Goal: Task Accomplishment & Management: Use online tool/utility

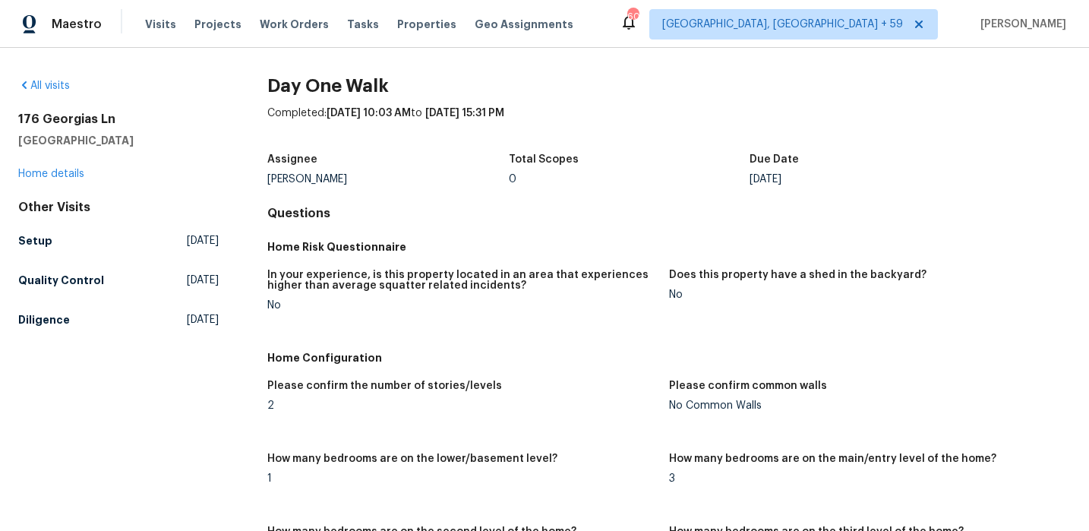
scroll to position [66, 0]
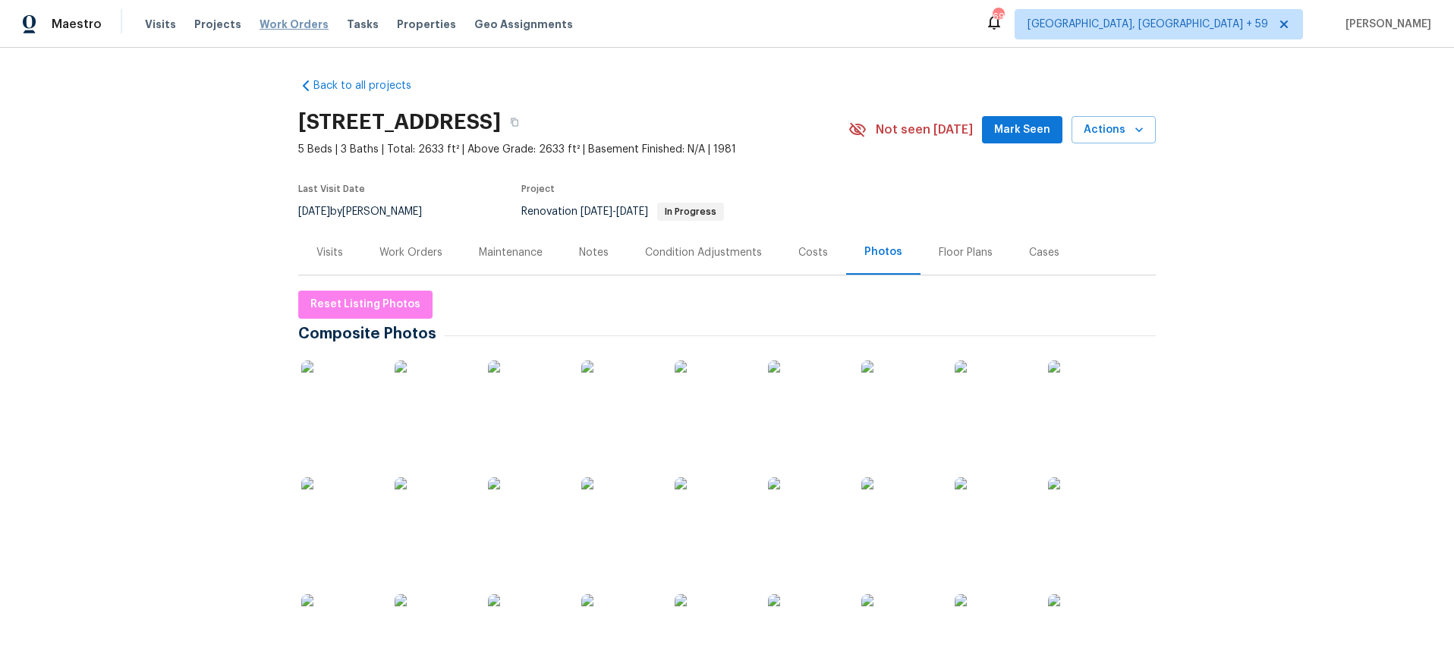
click at [298, 20] on span "Work Orders" at bounding box center [294, 24] width 69 height 15
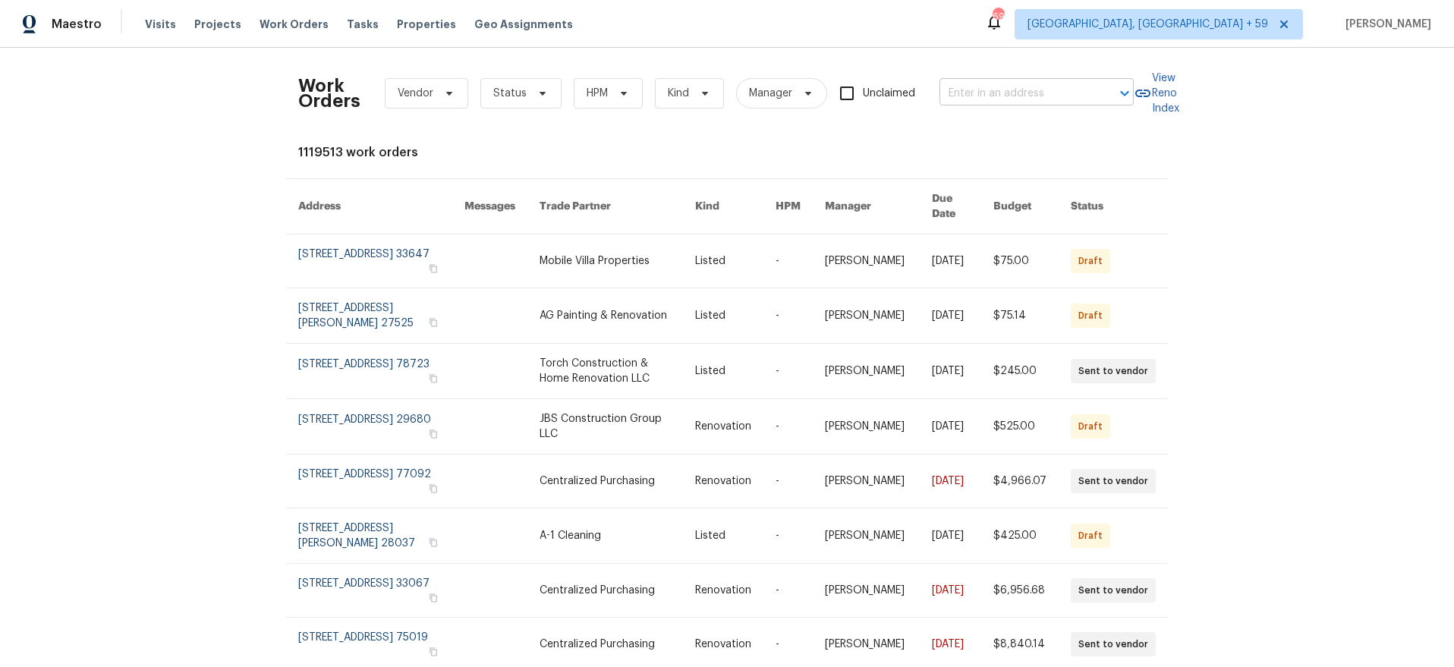
click at [1038, 95] on input "text" at bounding box center [1016, 94] width 152 height 24
type input "3301 [PERSON_NAME]"
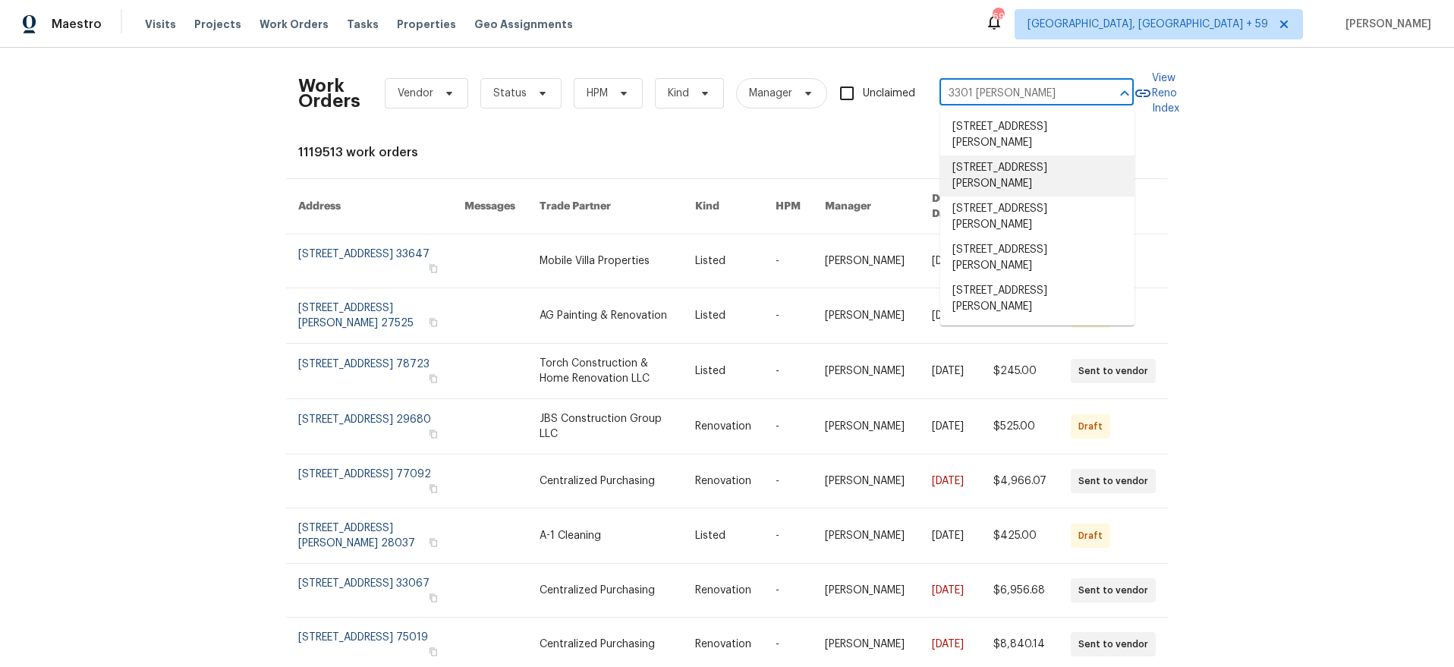
click at [1029, 179] on li "[STREET_ADDRESS][PERSON_NAME]" at bounding box center [1038, 176] width 194 height 41
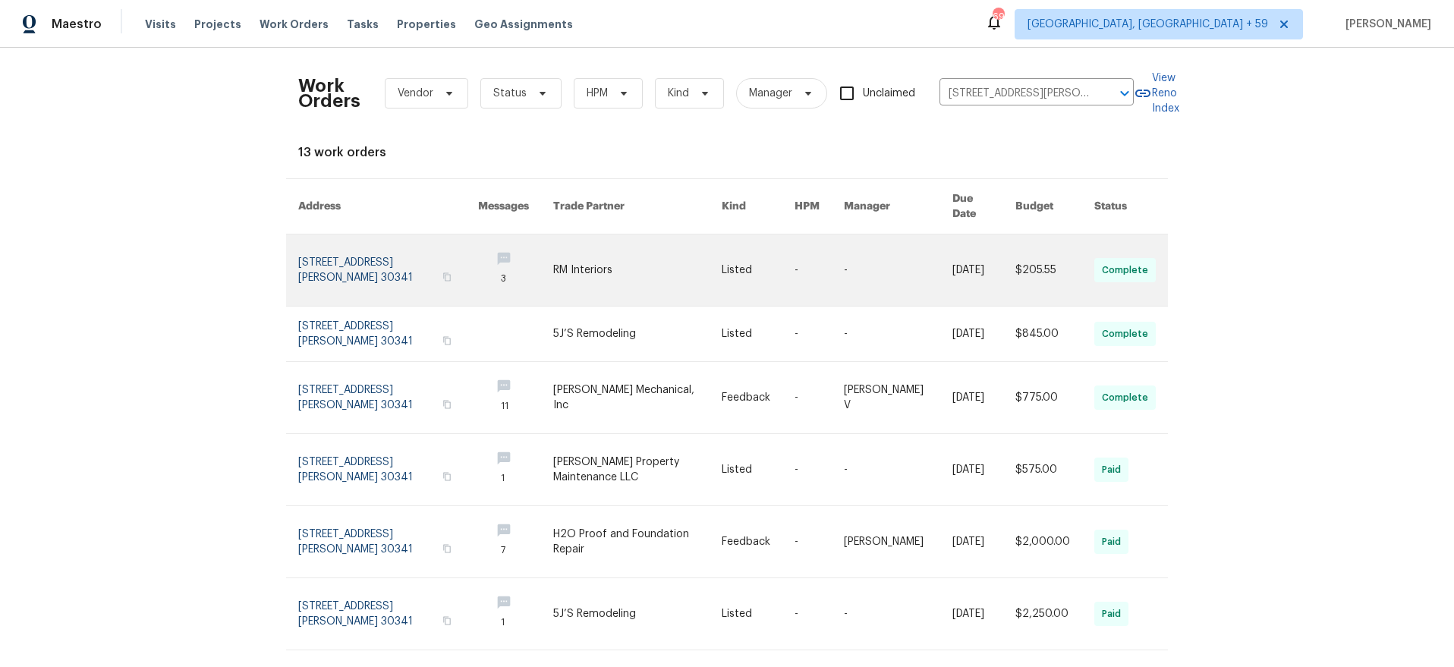
click at [310, 258] on link at bounding box center [388, 270] width 180 height 71
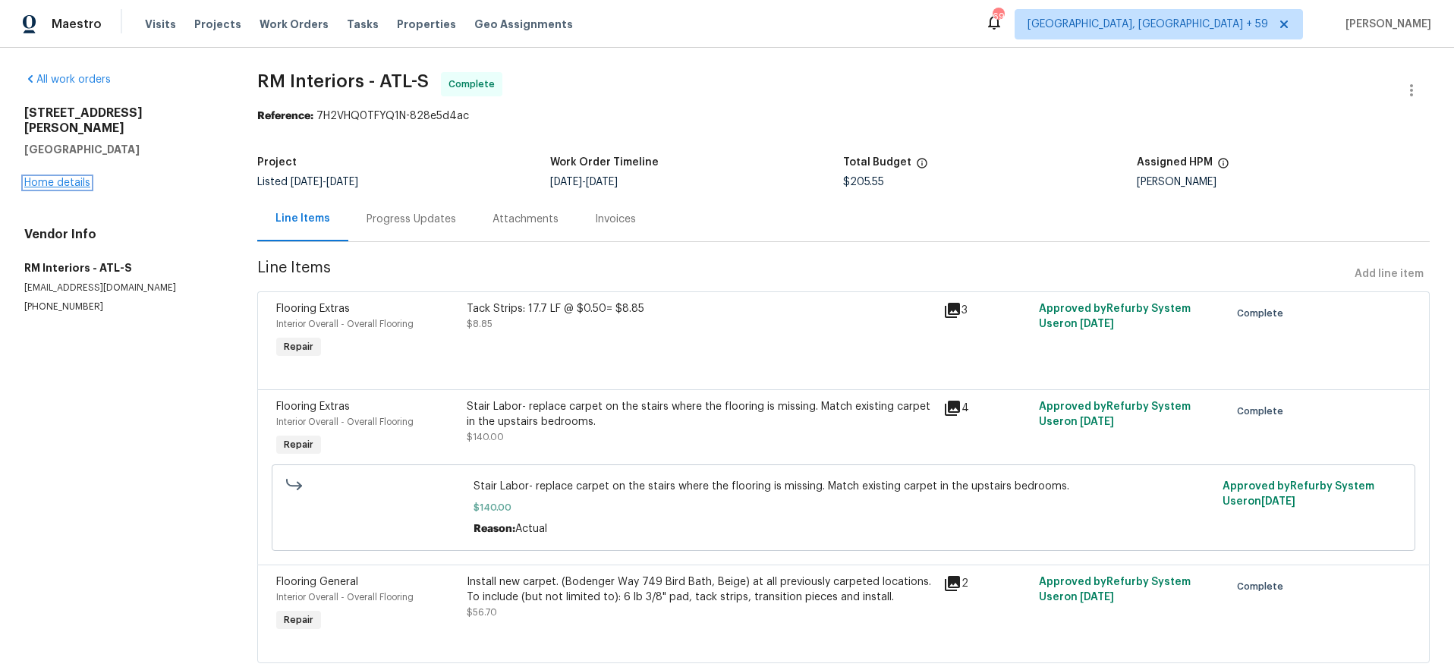
click at [65, 178] on link "Home details" at bounding box center [57, 183] width 66 height 11
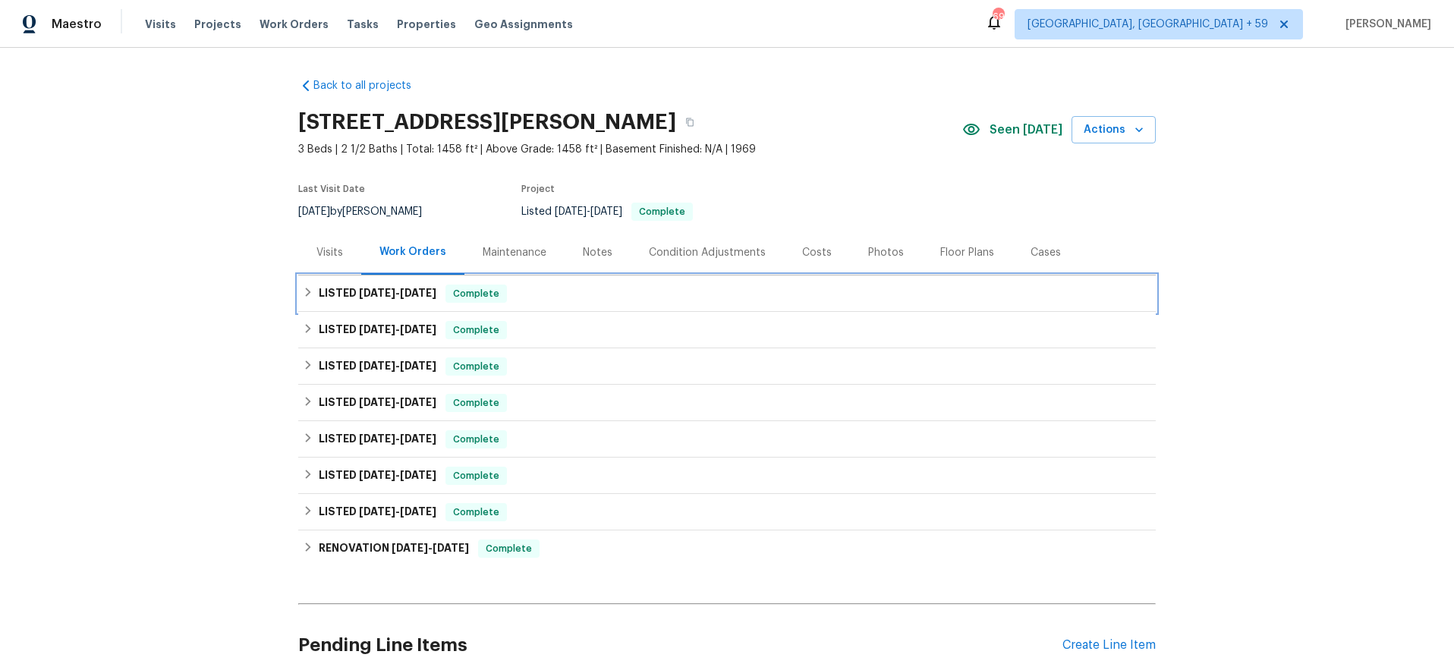
click at [351, 298] on h6 "LISTED [DATE] - [DATE]" at bounding box center [378, 294] width 118 height 18
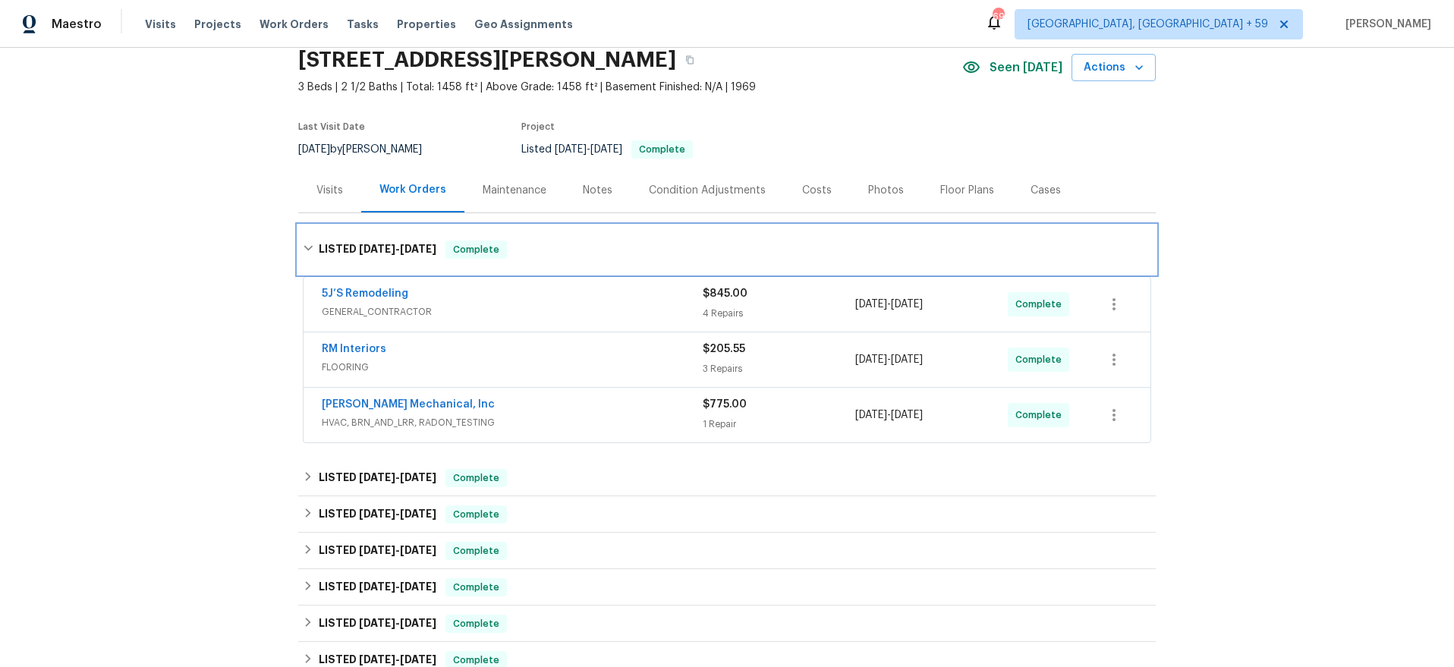
scroll to position [77, 0]
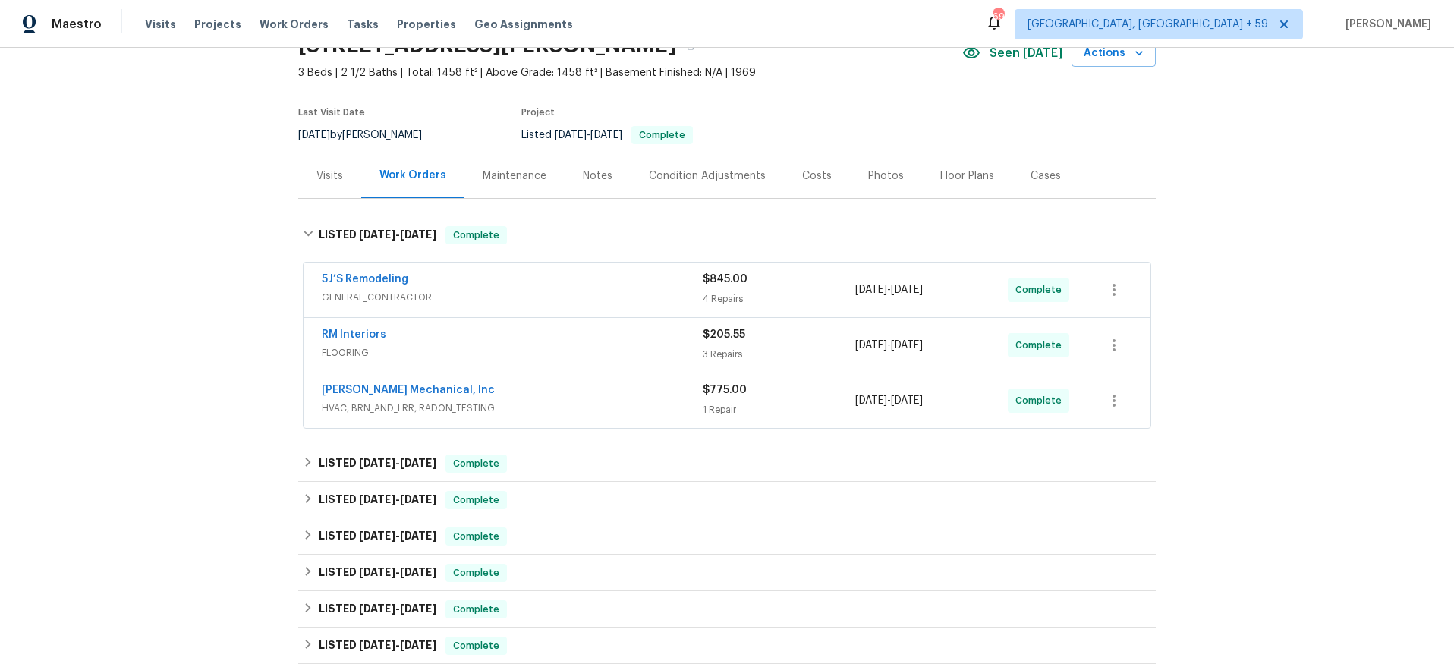
click at [621, 405] on span "HVAC, BRN_AND_LRR, RADON_TESTING" at bounding box center [512, 408] width 381 height 15
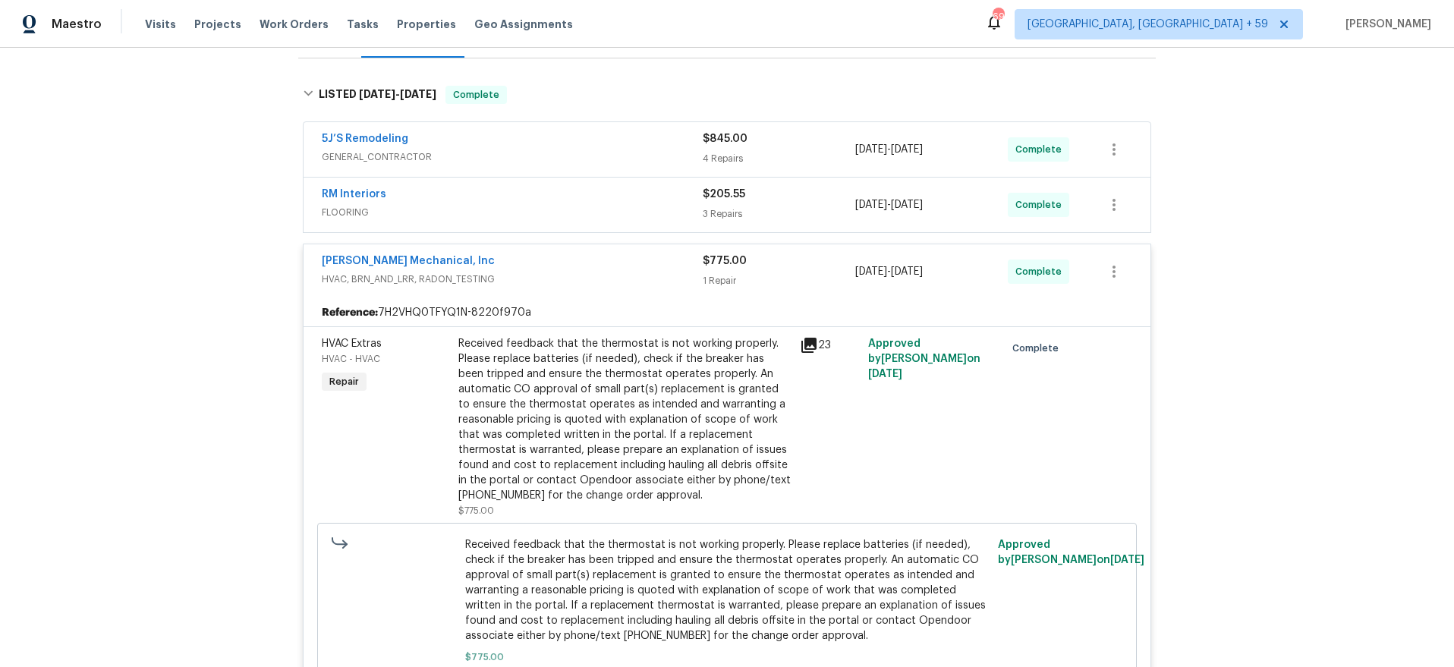
scroll to position [87, 0]
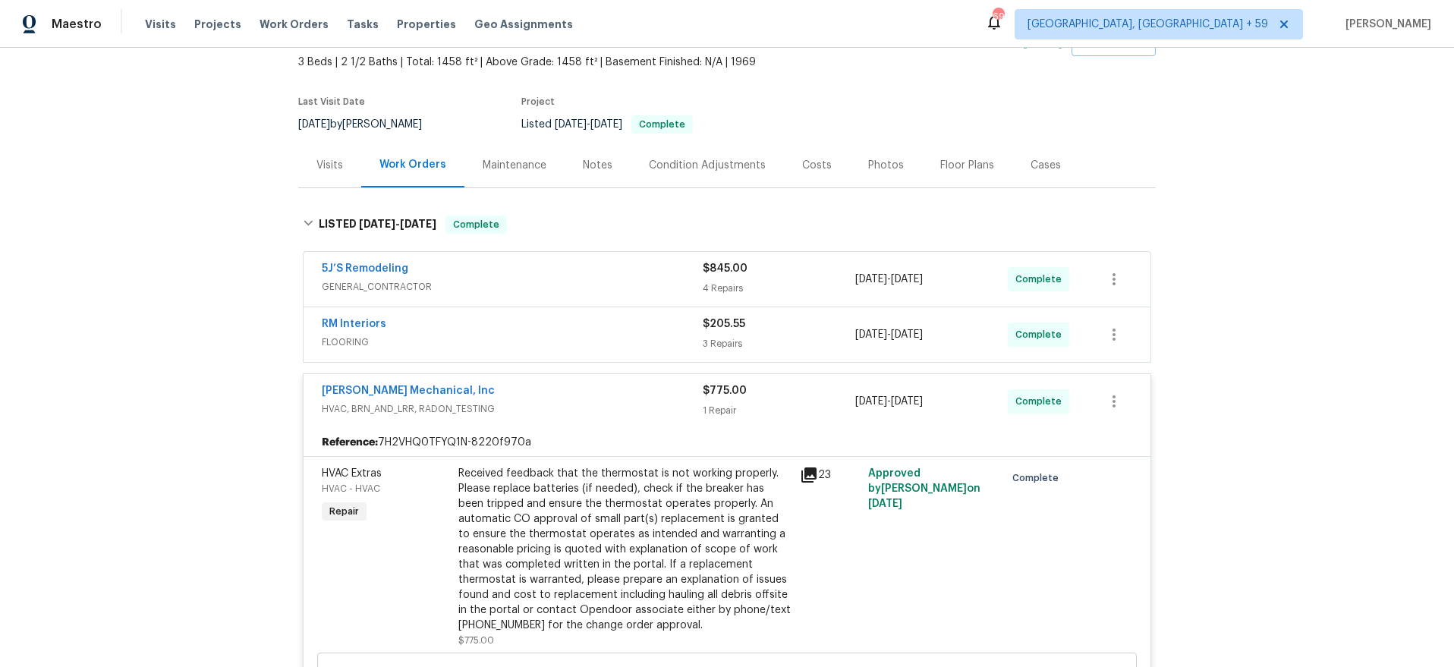
click at [635, 345] on span "FLOORING" at bounding box center [512, 342] width 381 height 15
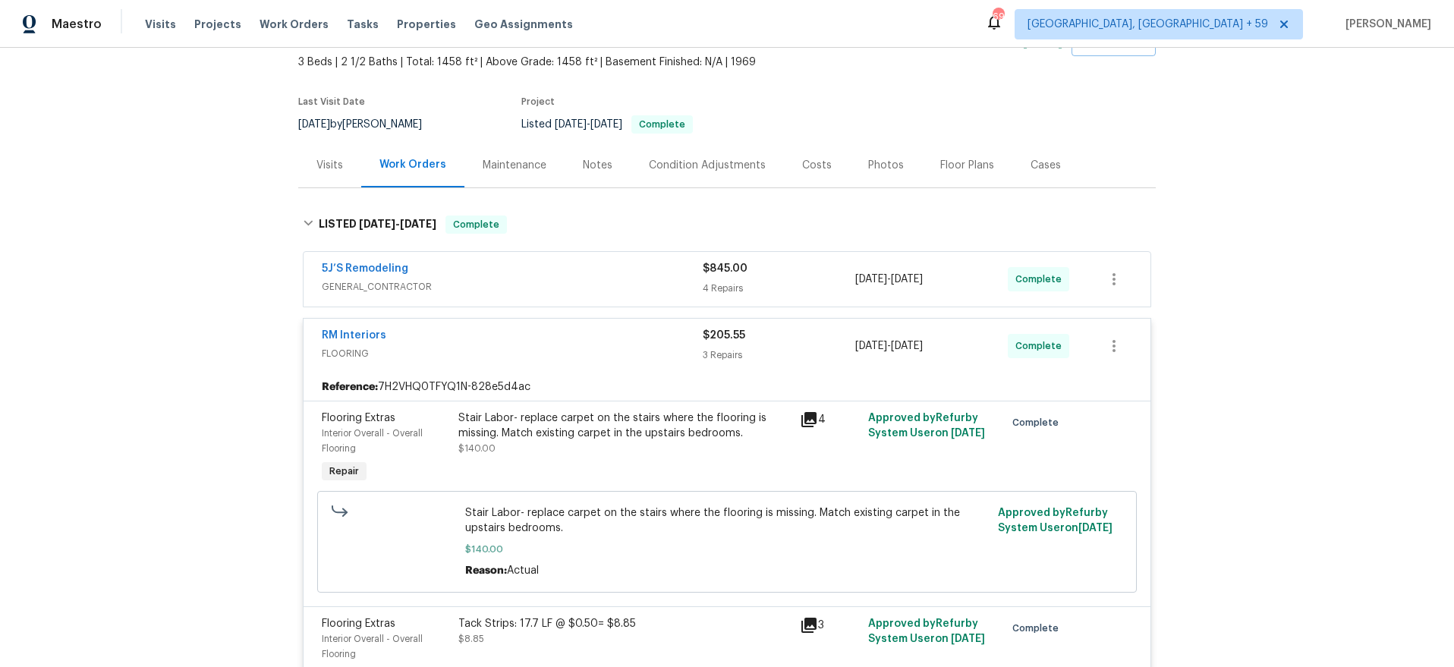
click at [626, 271] on div "5J’S Remodeling" at bounding box center [512, 270] width 381 height 18
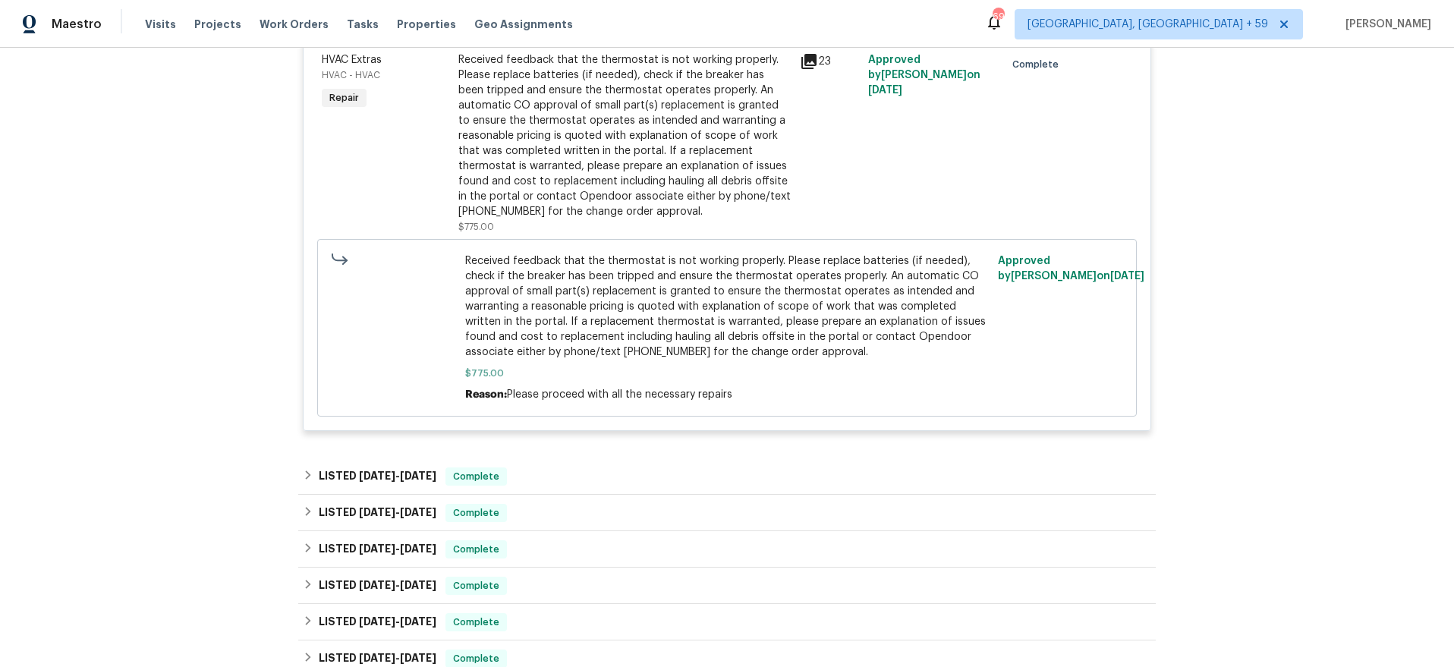
scroll to position [1464, 0]
click at [387, 463] on div "LISTED [DATE] - [DATE] Complete" at bounding box center [727, 476] width 858 height 36
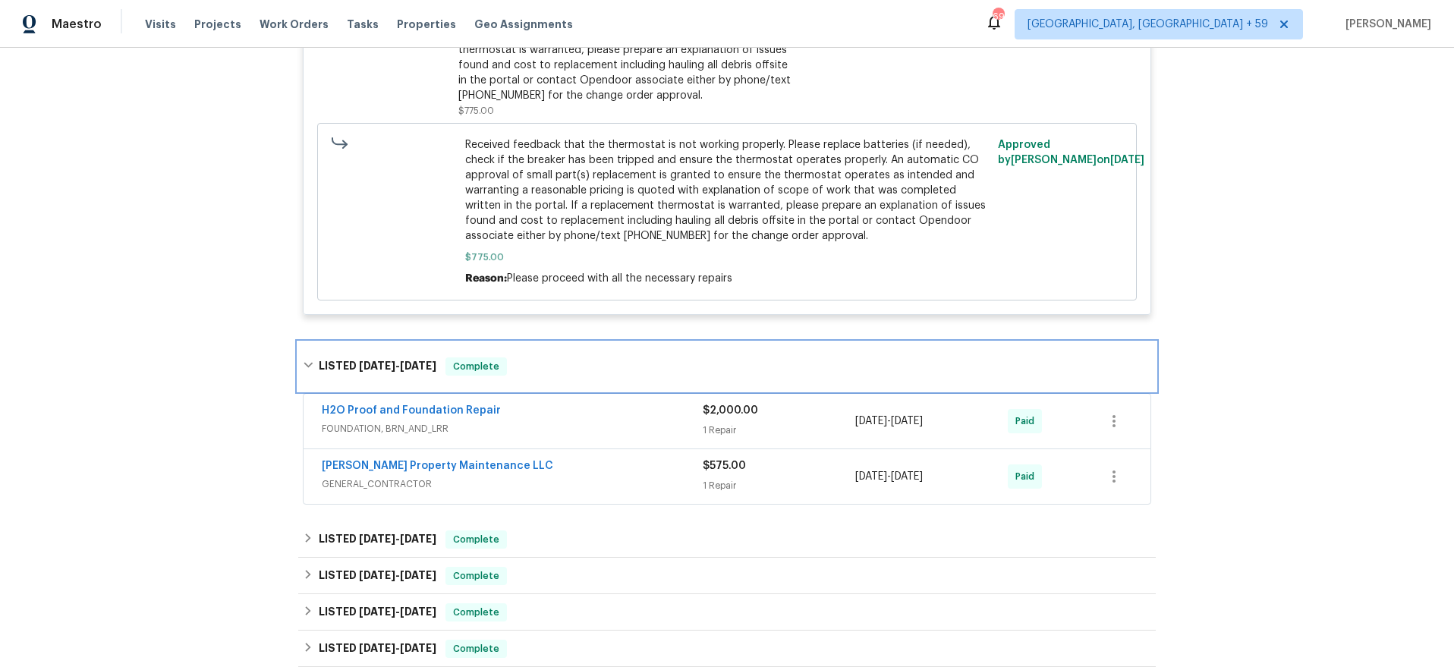
scroll to position [1589, 0]
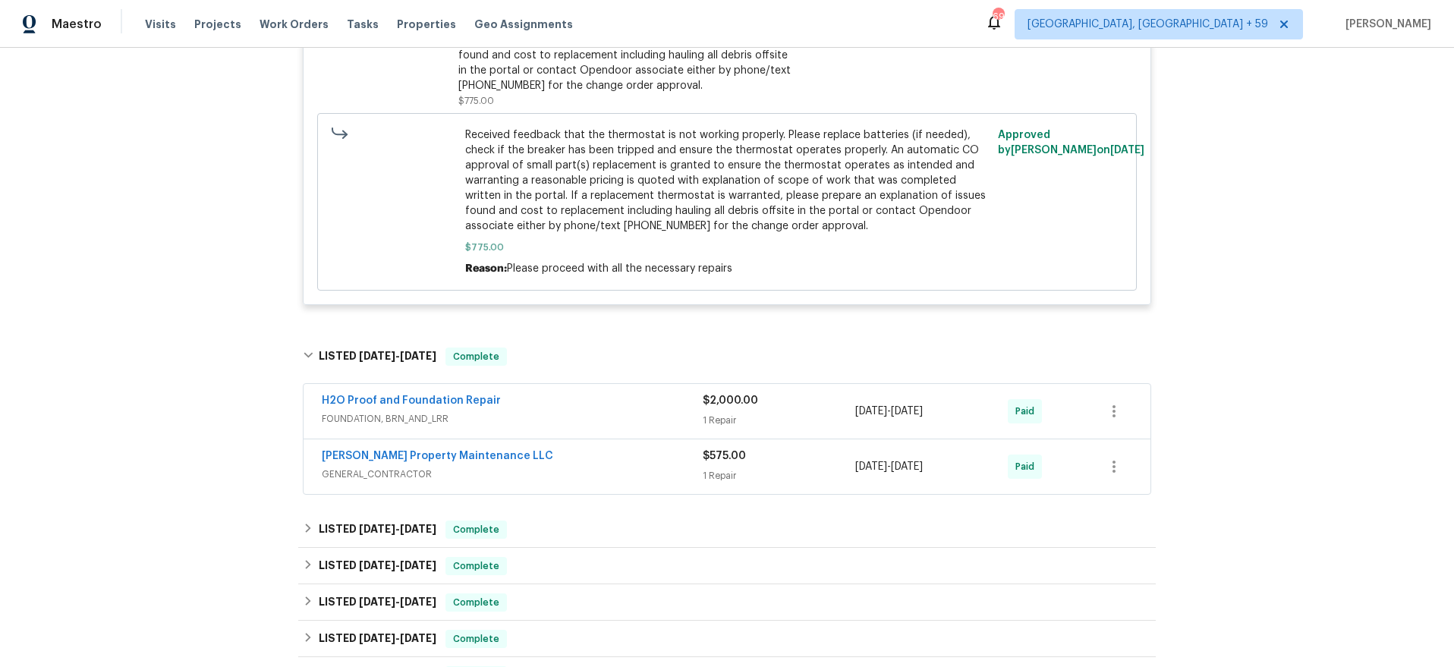
click at [584, 427] on span "FOUNDATION, BRN_AND_LRR" at bounding box center [512, 418] width 381 height 15
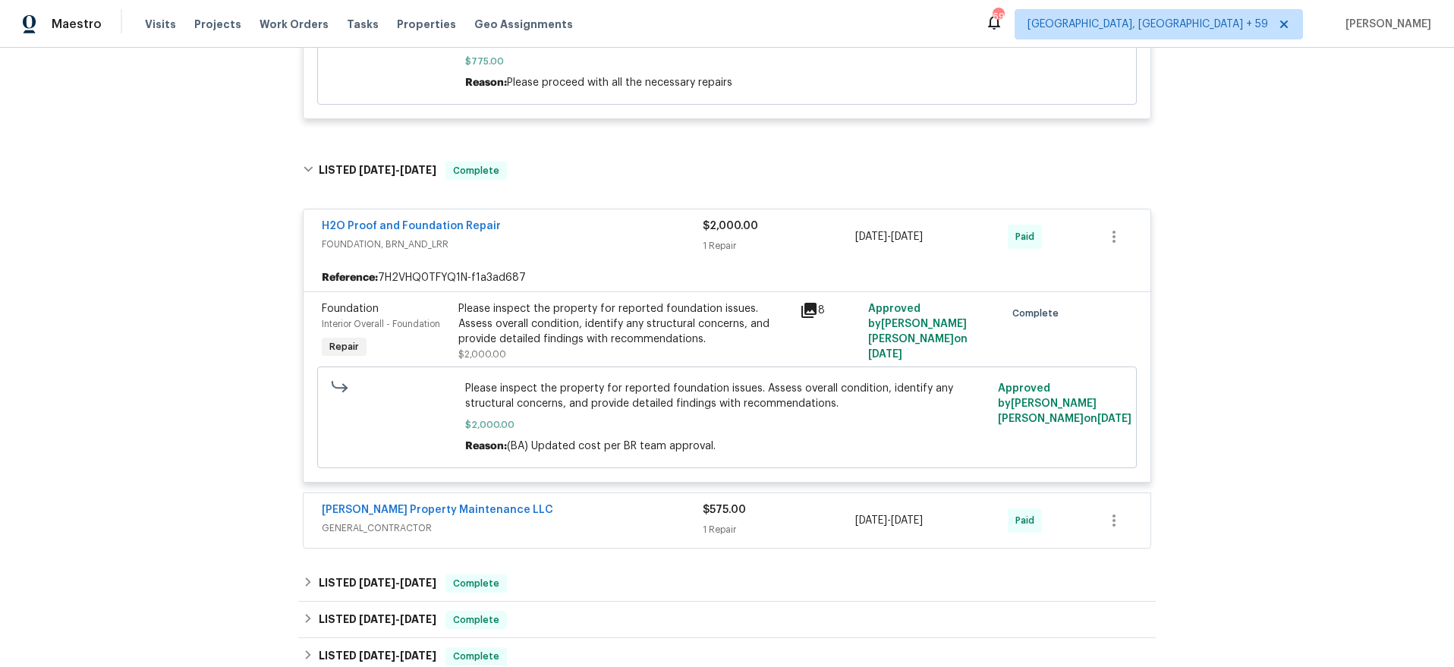
scroll to position [1784, 0]
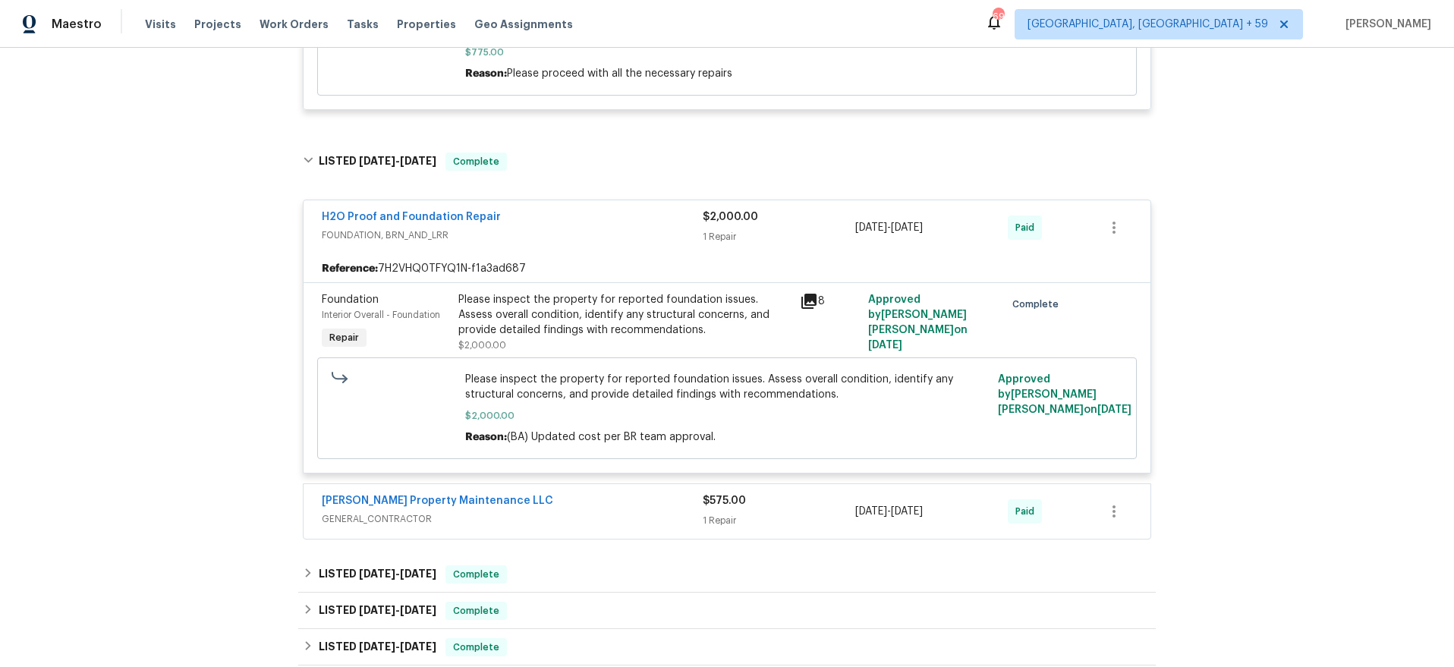
click at [600, 509] on div "[PERSON_NAME] Property Maintenance LLC" at bounding box center [512, 502] width 381 height 18
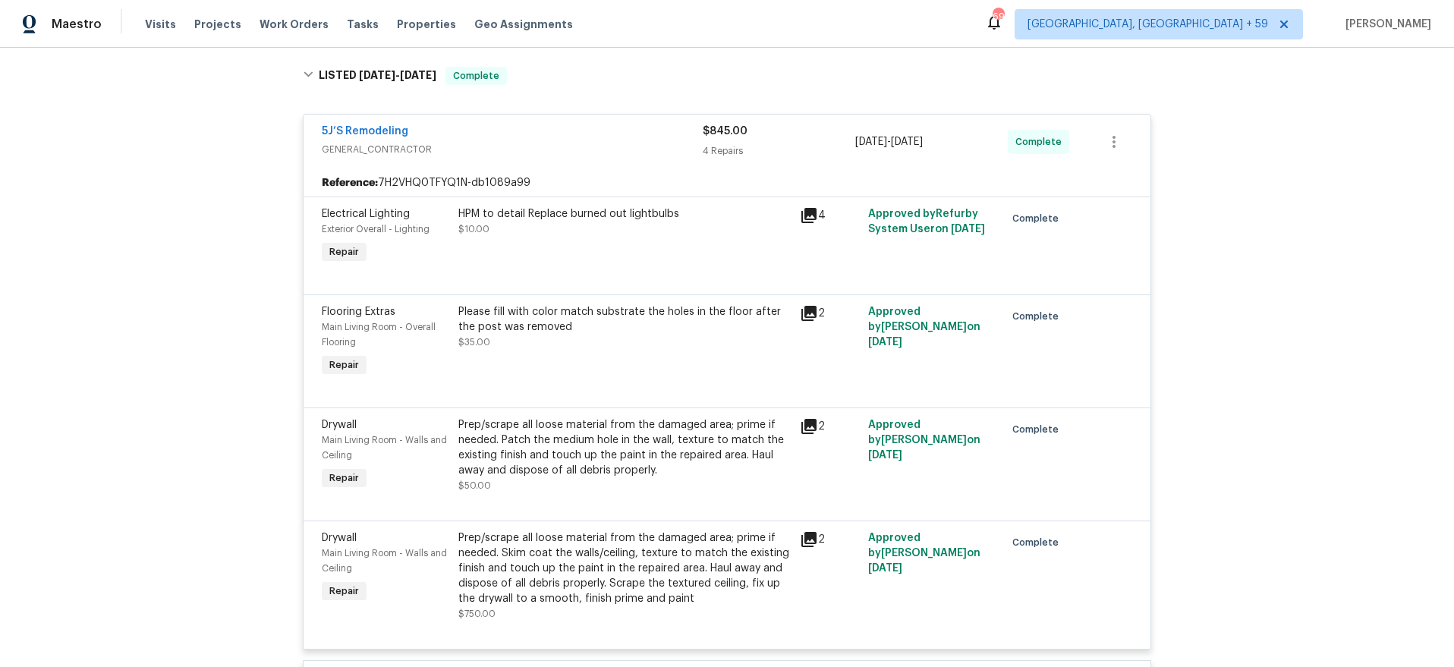
scroll to position [0, 0]
